Goal: Task Accomplishment & Management: Manage account settings

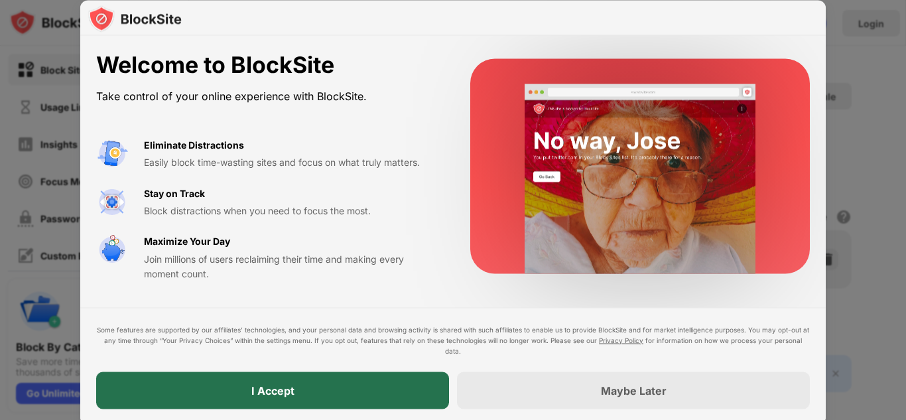
click at [386, 395] on div "I Accept" at bounding box center [272, 390] width 353 height 37
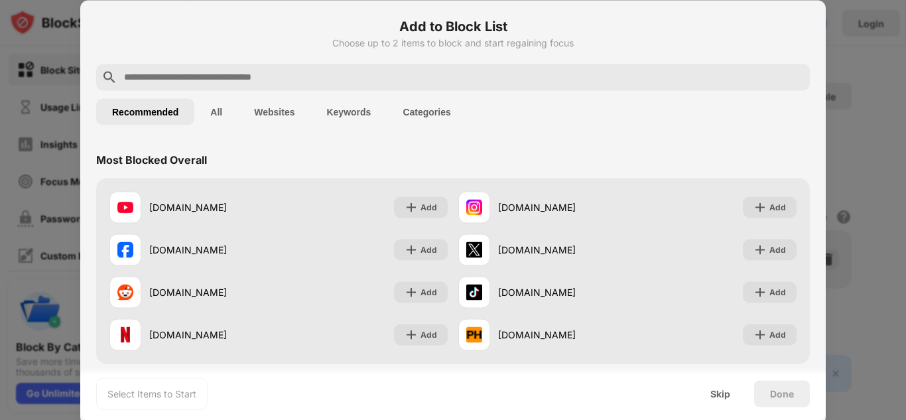
click at [530, 106] on div "Recommended All Websites Keywords Categories" at bounding box center [453, 111] width 714 height 42
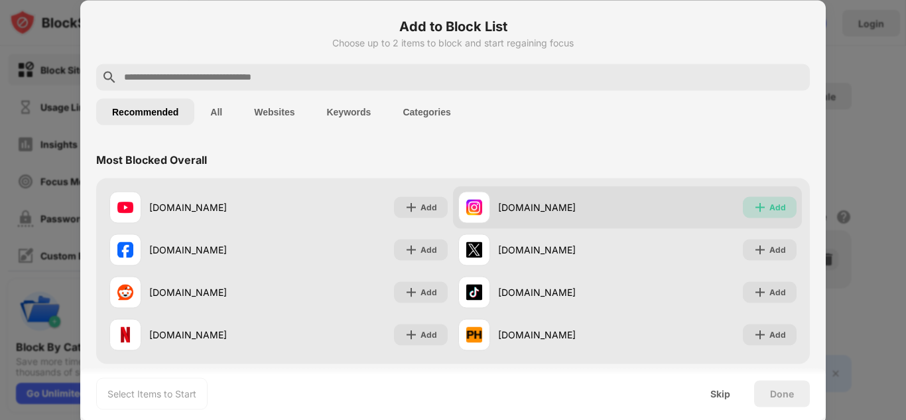
click at [770, 203] on div "Add" at bounding box center [778, 206] width 17 height 13
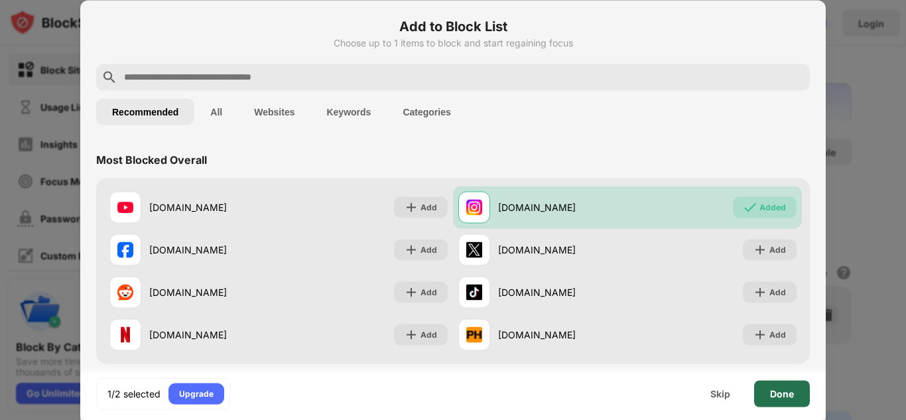
click at [778, 389] on div "Done" at bounding box center [782, 393] width 24 height 11
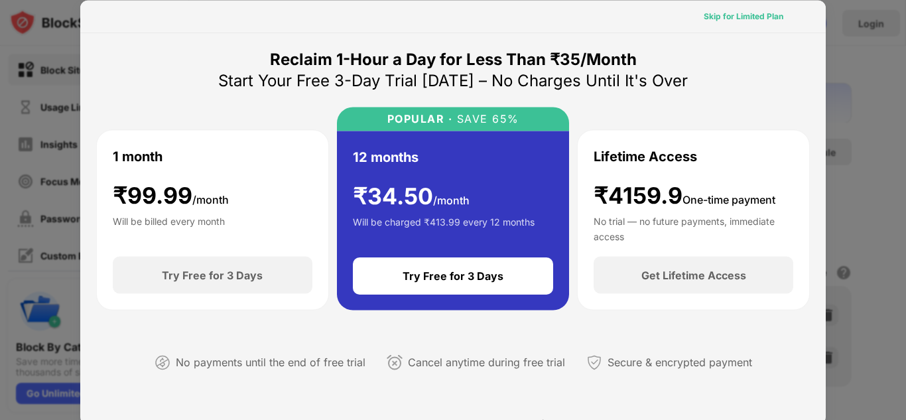
click at [762, 17] on div "Skip for Limited Plan" at bounding box center [744, 15] width 80 height 13
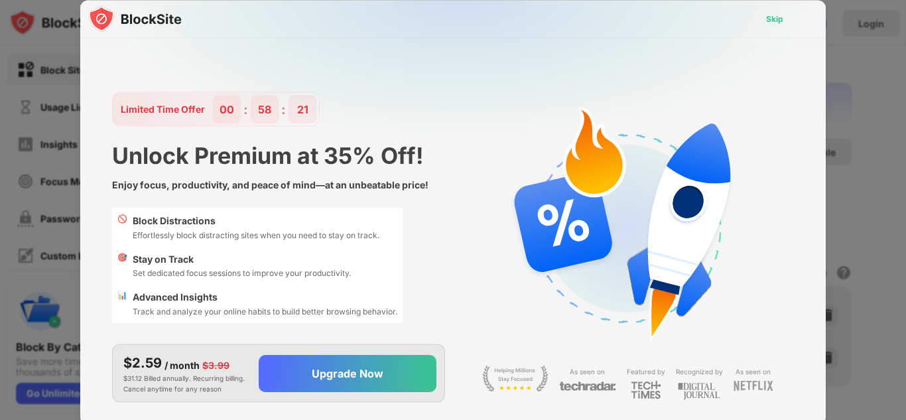
click at [766, 19] on div "Skip" at bounding box center [774, 18] width 17 height 13
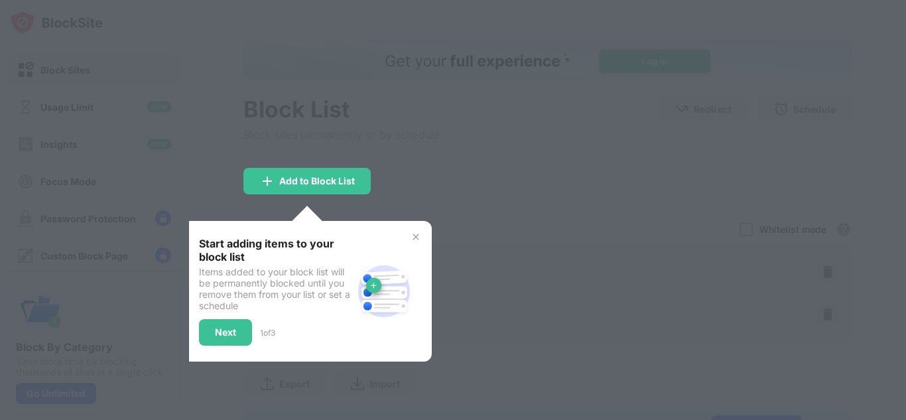
scroll to position [44, 0]
click at [237, 330] on div "Next" at bounding box center [225, 332] width 53 height 27
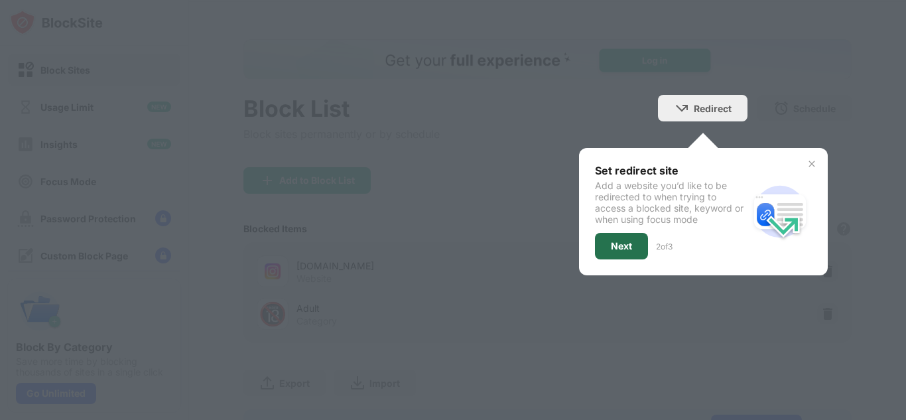
click at [612, 253] on div "Next" at bounding box center [621, 246] width 53 height 27
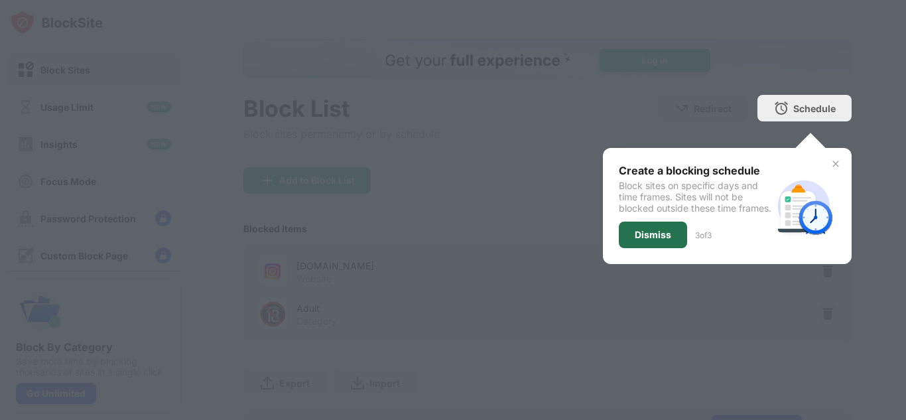
click at [635, 240] on div "Dismiss" at bounding box center [653, 235] width 36 height 11
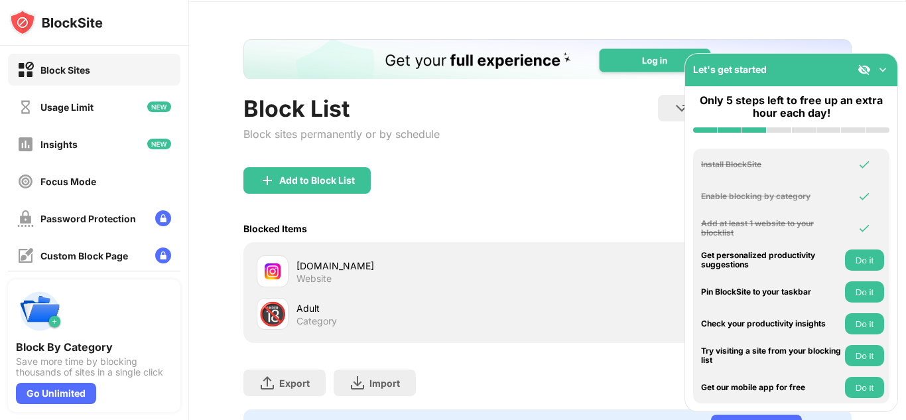
scroll to position [0, 0]
click at [859, 267] on button "Do it" at bounding box center [864, 260] width 39 height 21
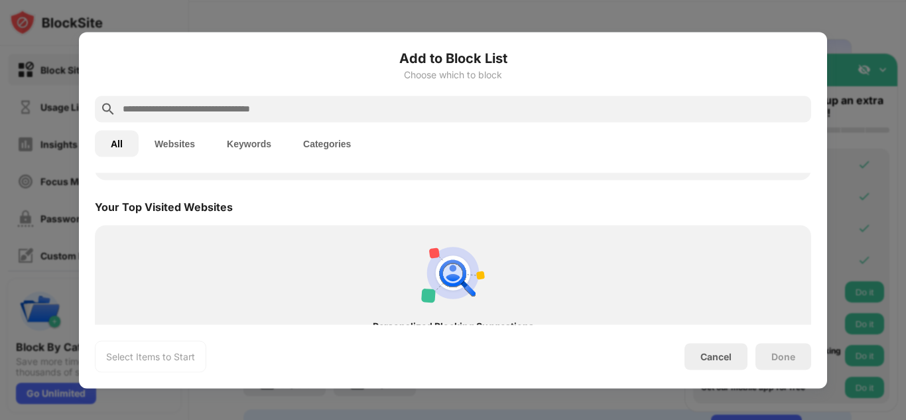
scroll to position [462, 0]
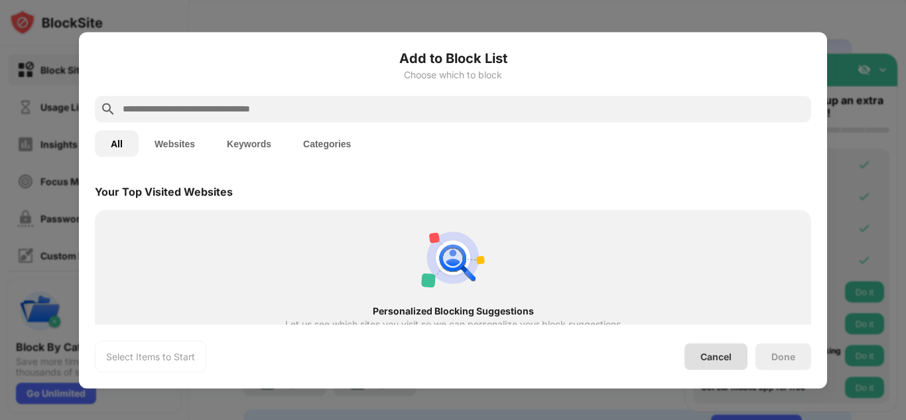
click at [715, 356] on div "Cancel" at bounding box center [716, 356] width 31 height 11
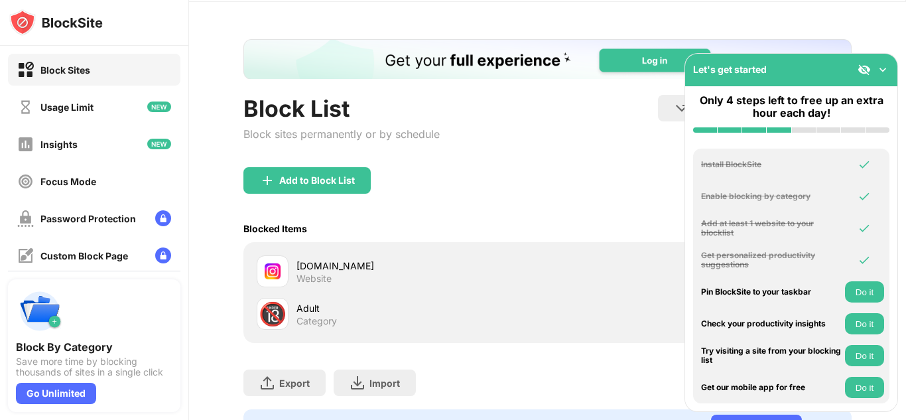
click at [577, 184] on div "Add to Block List" at bounding box center [548, 191] width 608 height 48
click at [888, 63] on img at bounding box center [883, 69] width 13 height 13
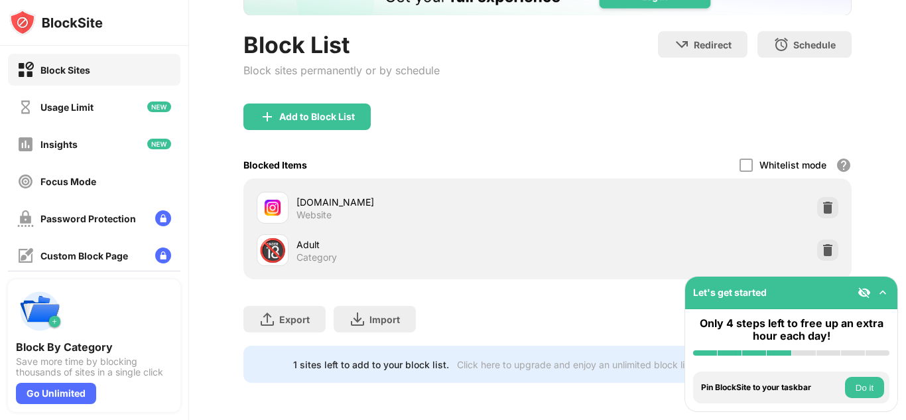
scroll to position [117, 0]
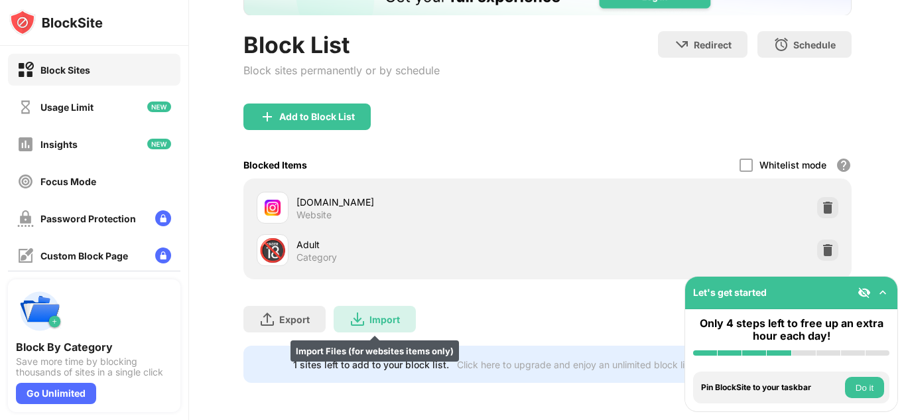
click at [362, 311] on img at bounding box center [358, 319] width 16 height 16
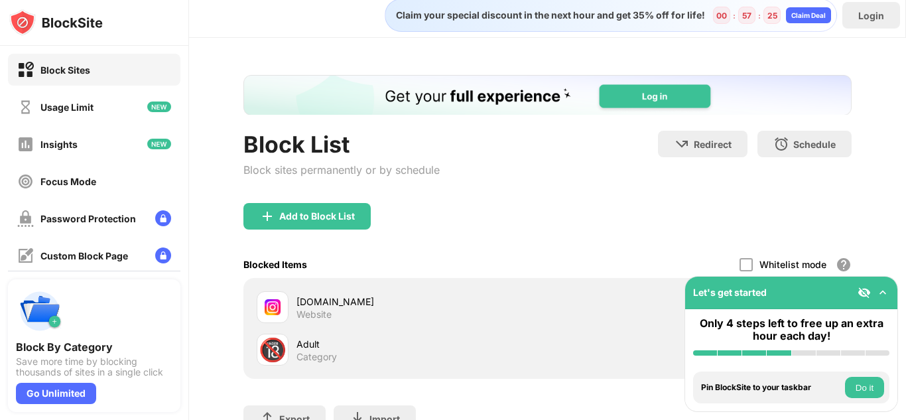
scroll to position [0, 0]
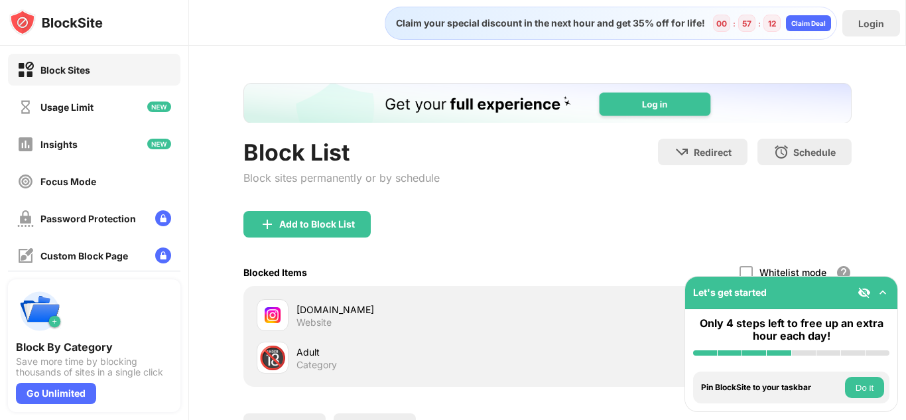
click at [514, 222] on div "Add to Block List" at bounding box center [548, 235] width 608 height 48
